Goal: Find specific page/section

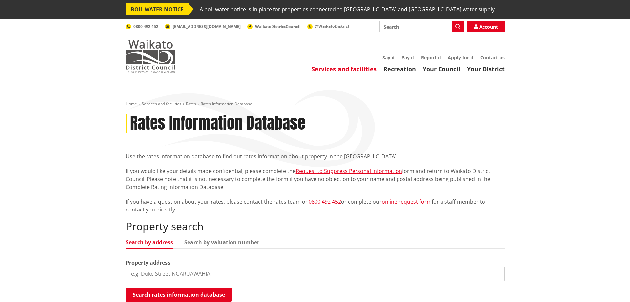
click at [150, 56] on img at bounding box center [151, 56] width 50 height 33
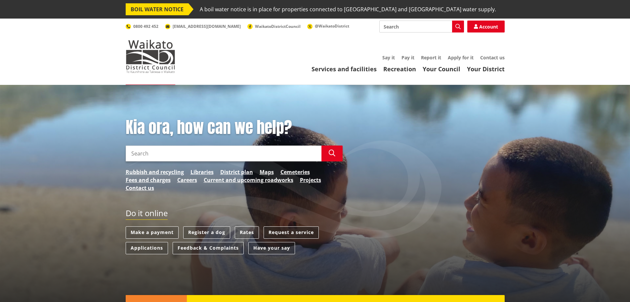
click at [290, 230] on link "Request a service" at bounding box center [291, 232] width 55 height 12
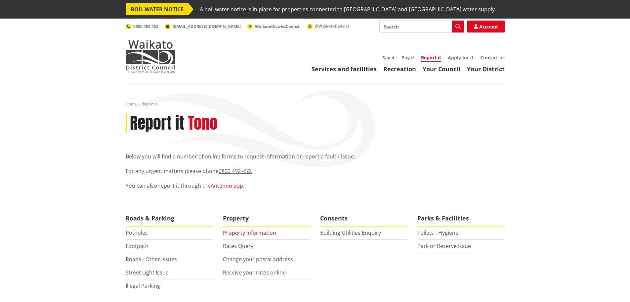
click at [250, 230] on link "Property Information" at bounding box center [249, 232] width 53 height 7
